Goal: Transaction & Acquisition: Register for event/course

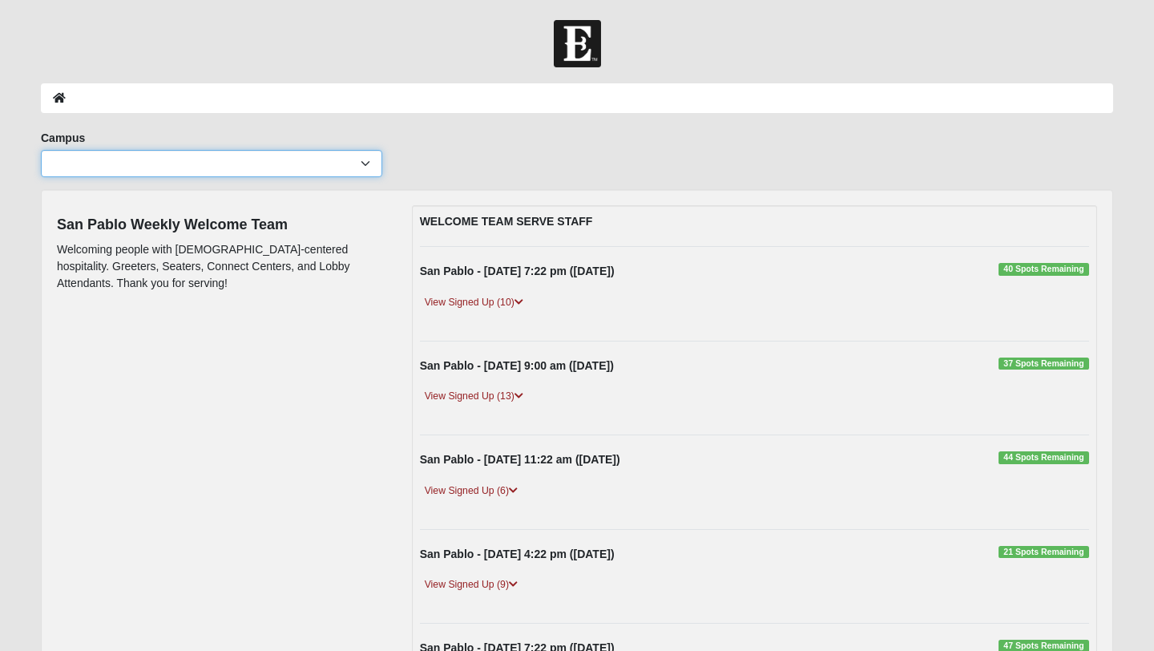
click at [361, 165] on select "Arlington Baymeadows Eleven22 Online Fleming Island Jesup Mandarin North Jax Or…" at bounding box center [211, 163] width 341 height 27
select select "3"
click at [41, 150] on select "Arlington Baymeadows Eleven22 Online Fleming Island Jesup Mandarin North Jax Or…" at bounding box center [211, 163] width 341 height 27
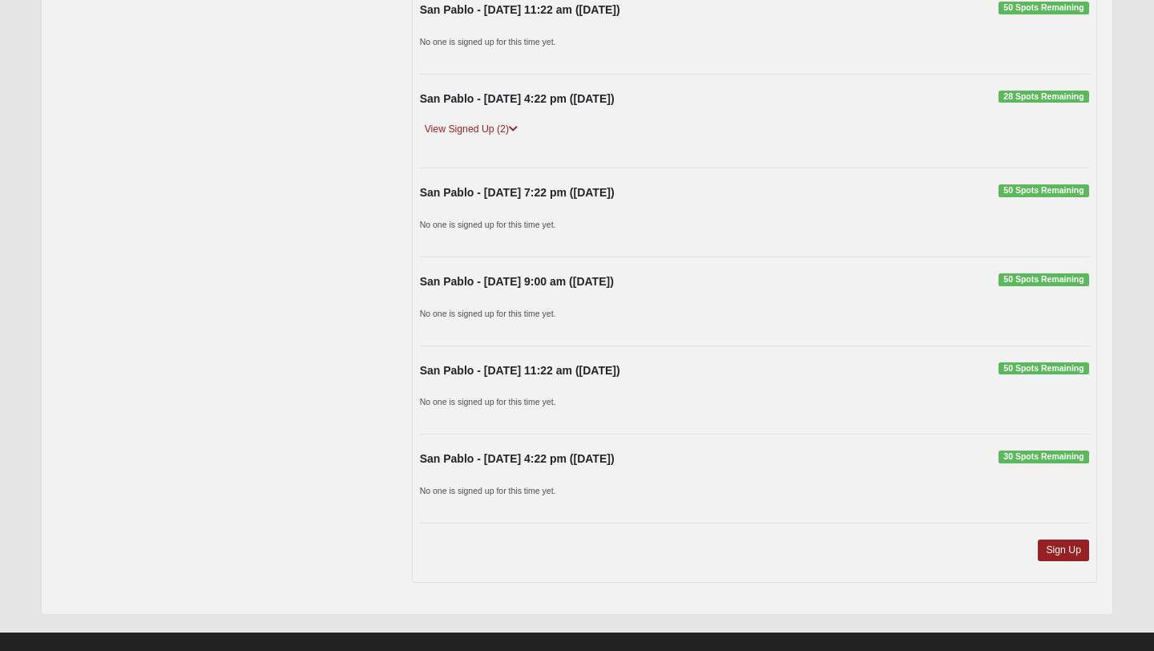
scroll to position [1206, 0]
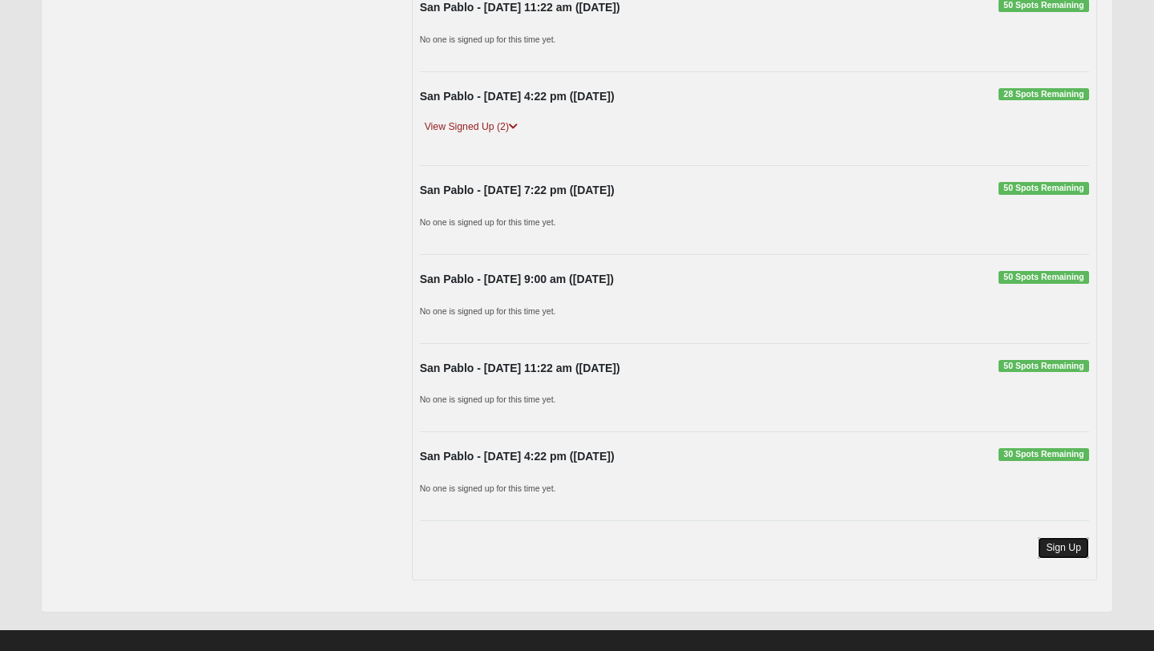
click at [1072, 545] on link "Sign Up" at bounding box center [1063, 548] width 51 height 22
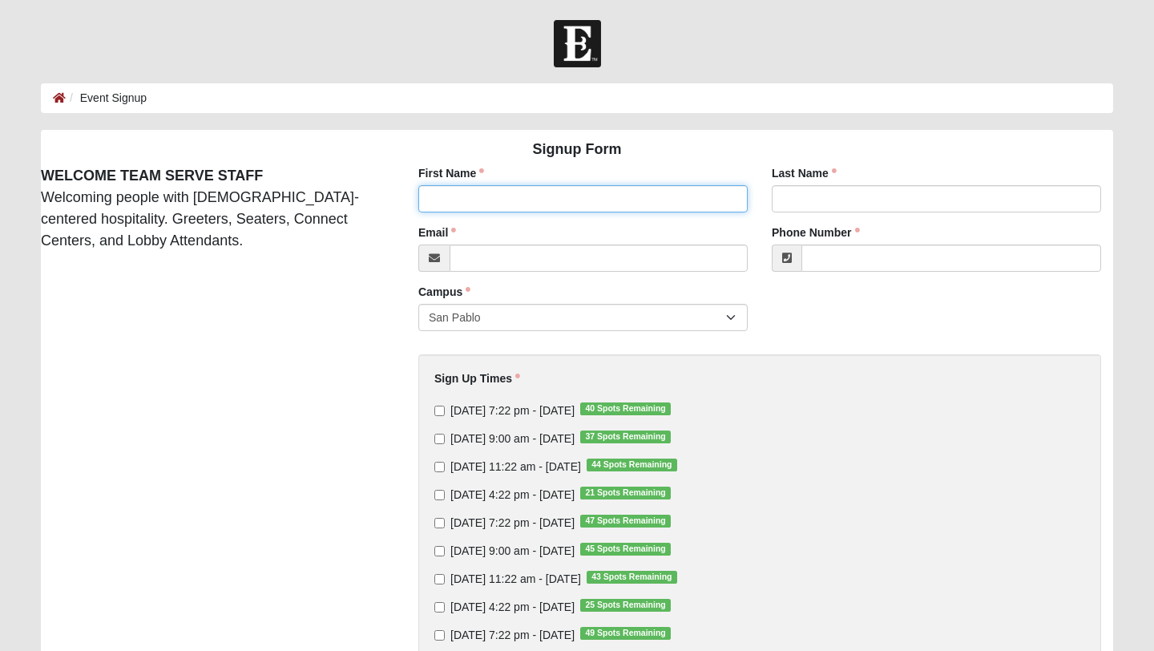
click at [549, 204] on input "First Name" at bounding box center [582, 198] width 329 height 27
type input "[PERSON_NAME]"
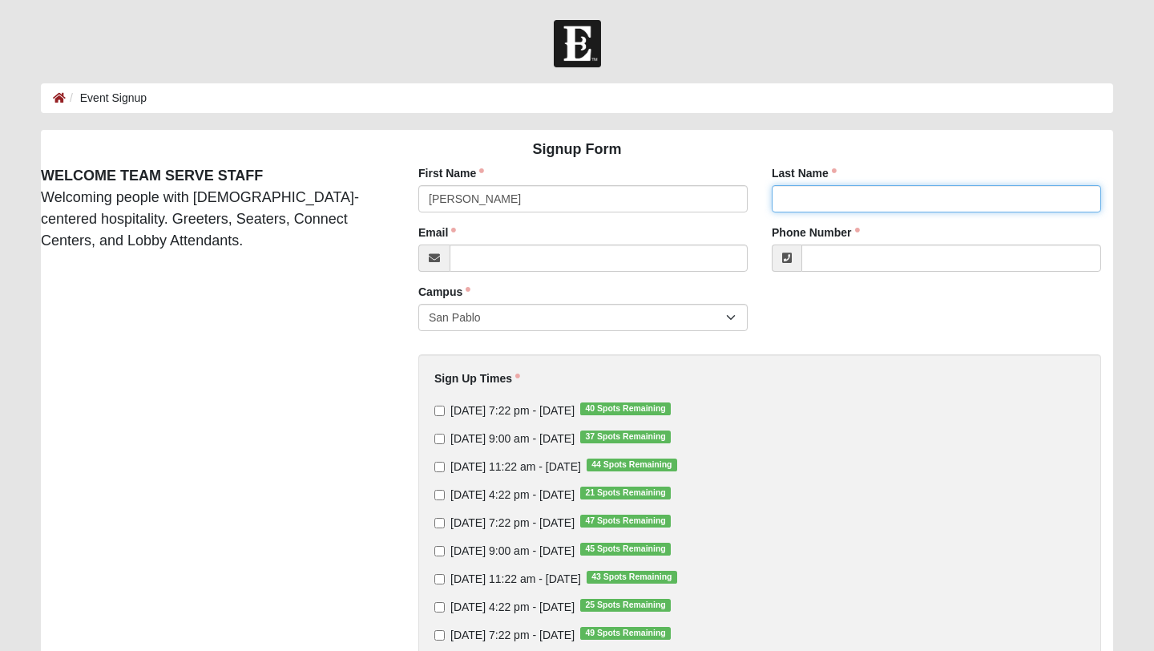
type input "[PERSON_NAME]"
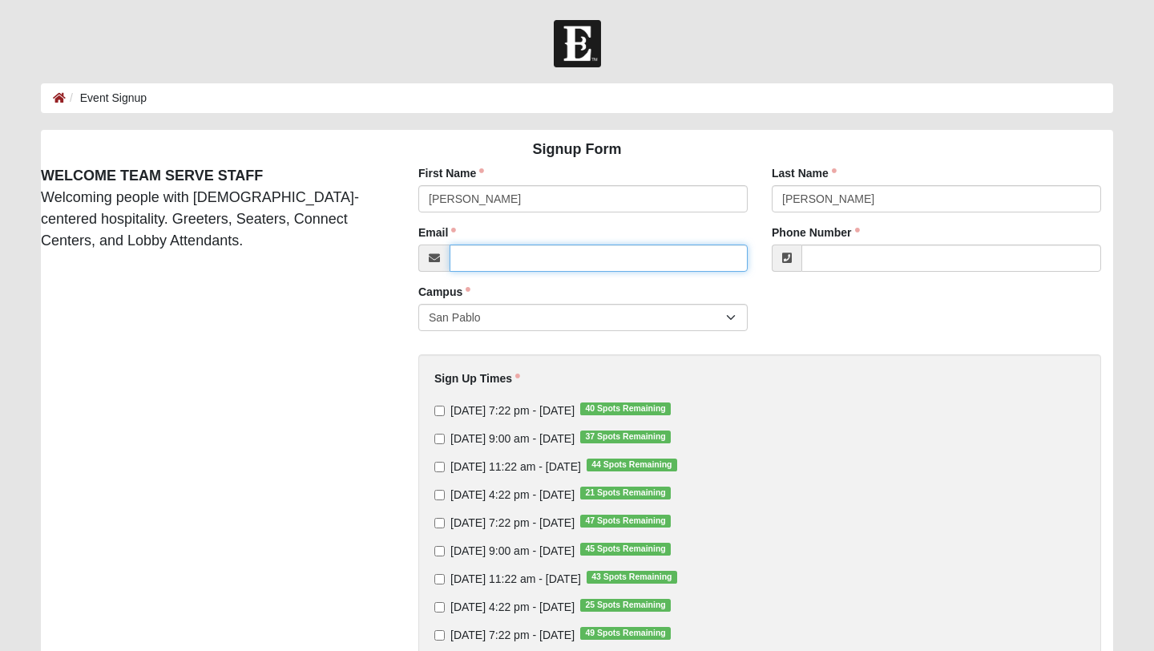
type input "[EMAIL_ADDRESS][DOMAIN_NAME]"
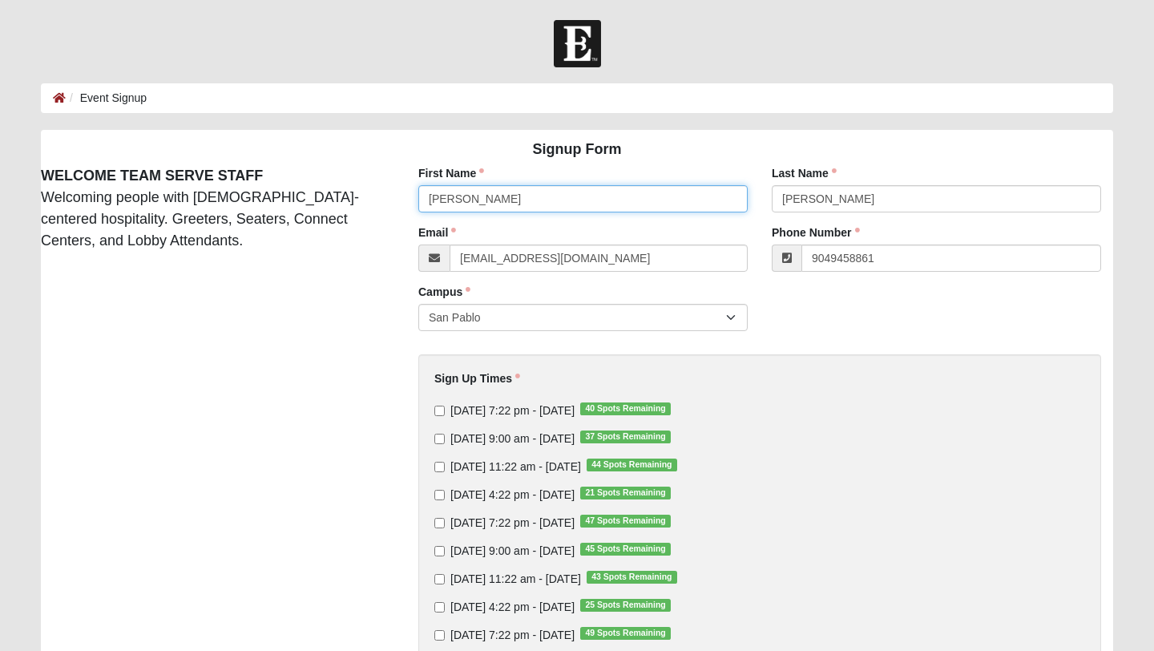
type input "[PHONE_NUMBER]"
click at [438, 434] on input "[DATE] 9:00 am - [DATE] 37 Spots Remaining" at bounding box center [439, 439] width 10 height 10
checkbox input "true"
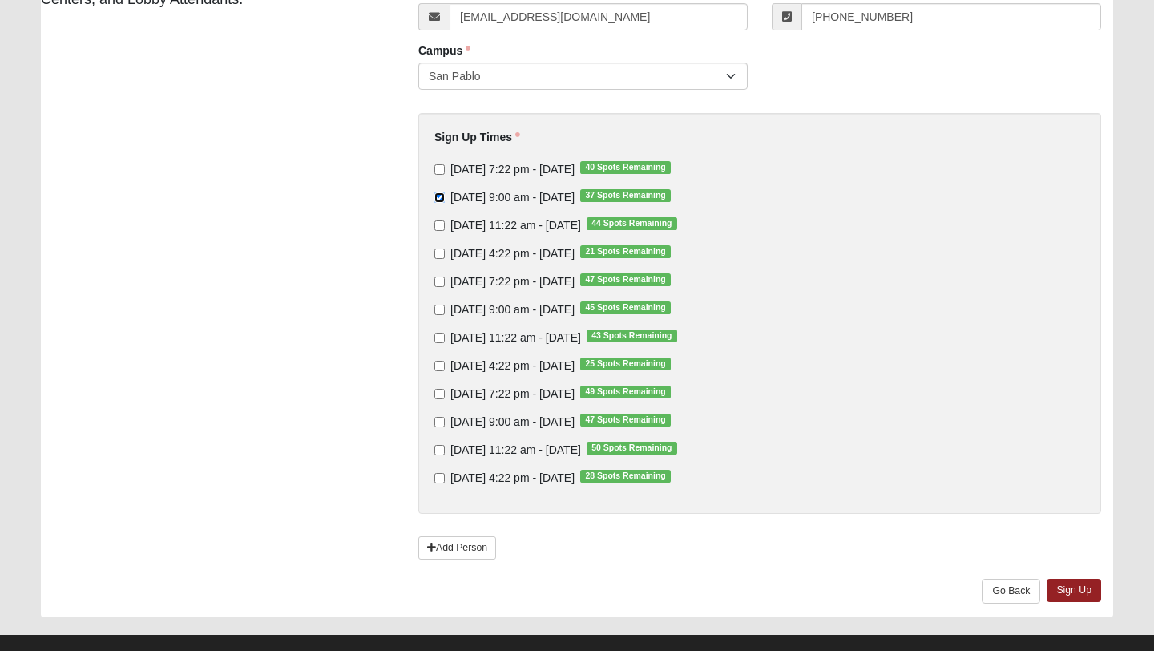
scroll to position [266, 0]
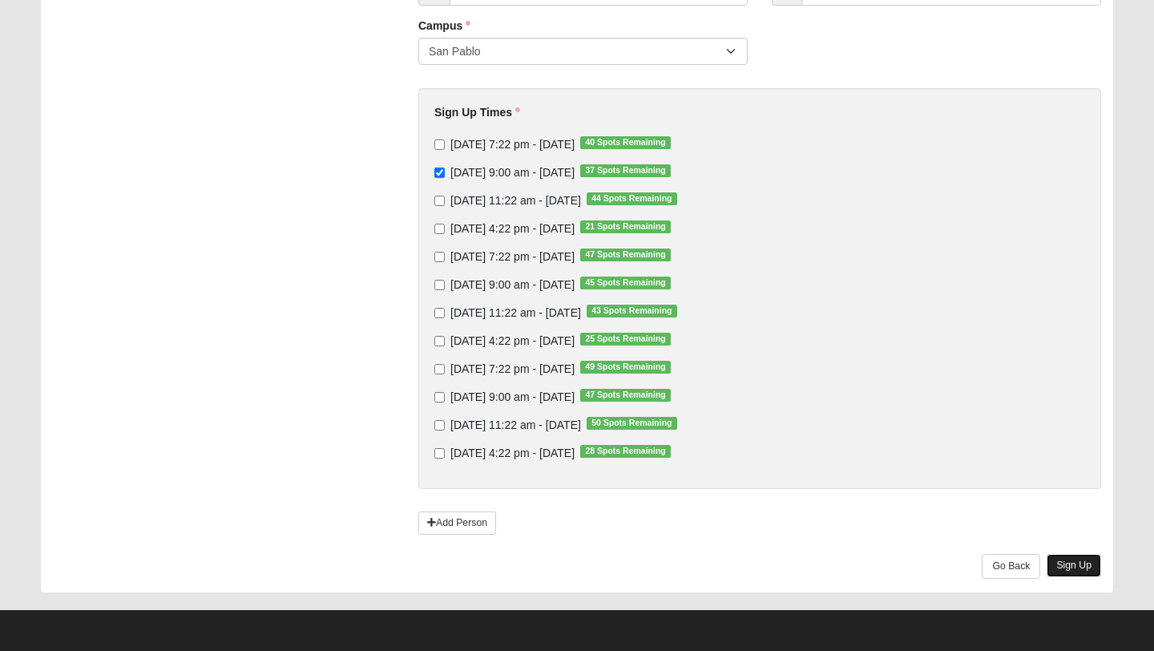
click at [1081, 563] on link "Sign Up" at bounding box center [1074, 565] width 54 height 23
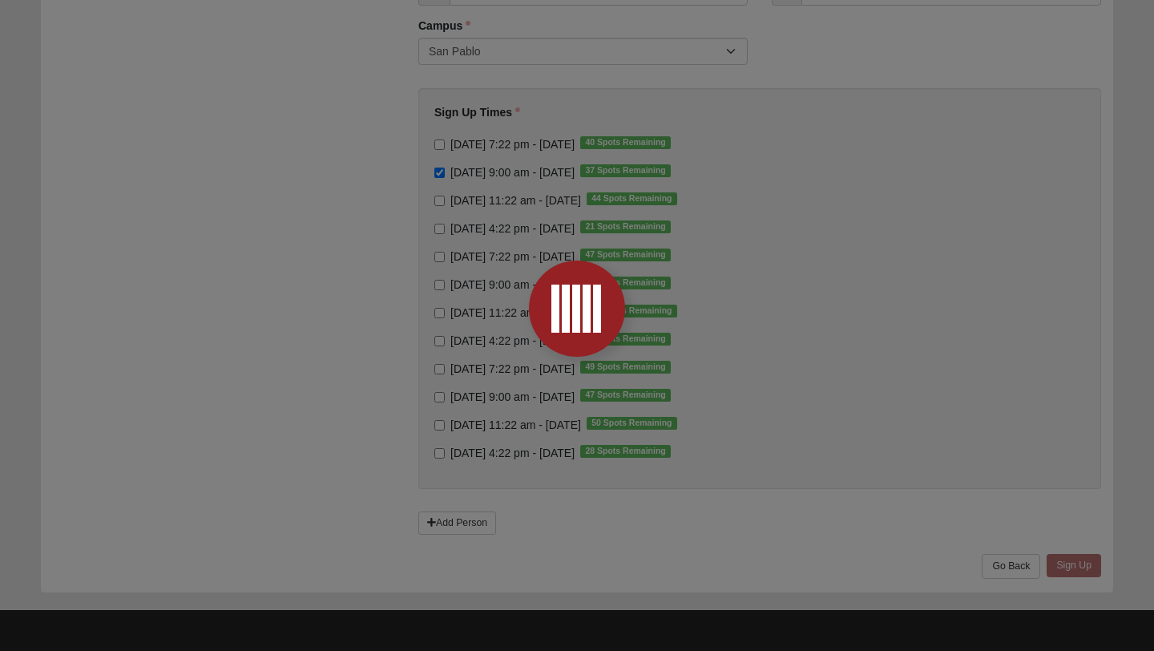
scroll to position [0, 0]
